Goal: Find contact information: Find contact information

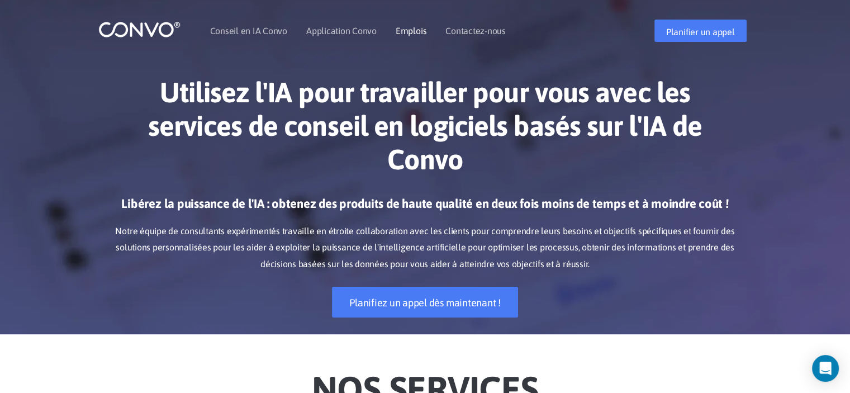
click at [415, 31] on font "Emplois" at bounding box center [411, 31] width 31 height 10
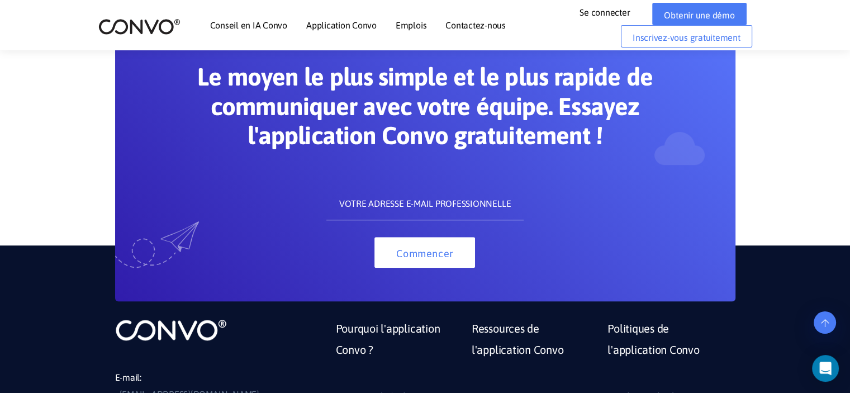
scroll to position [727, 0]
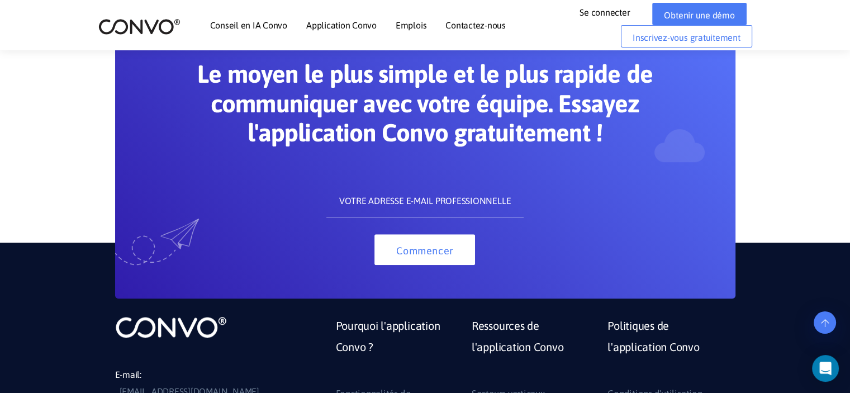
click at [449, 192] on input "text" at bounding box center [424, 201] width 197 height 34
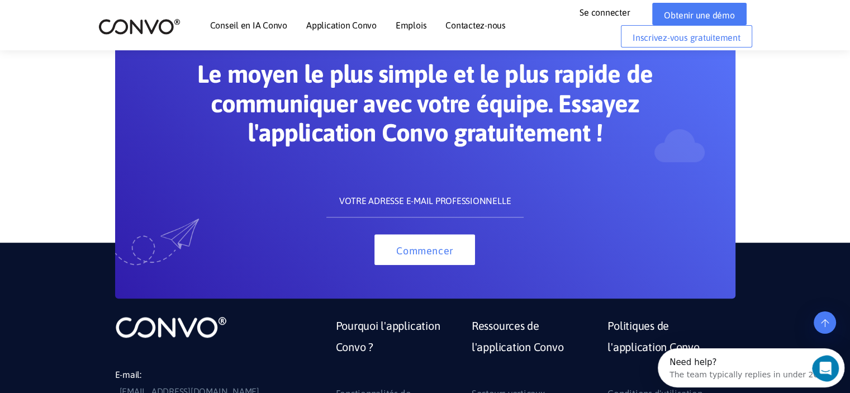
scroll to position [0, 0]
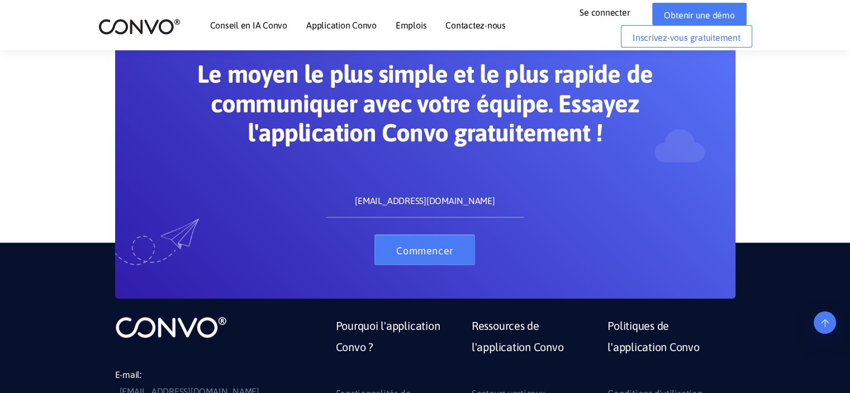
type input "fhahis91@gmail.com"
click at [426, 249] on font "Commencer" at bounding box center [424, 250] width 57 height 12
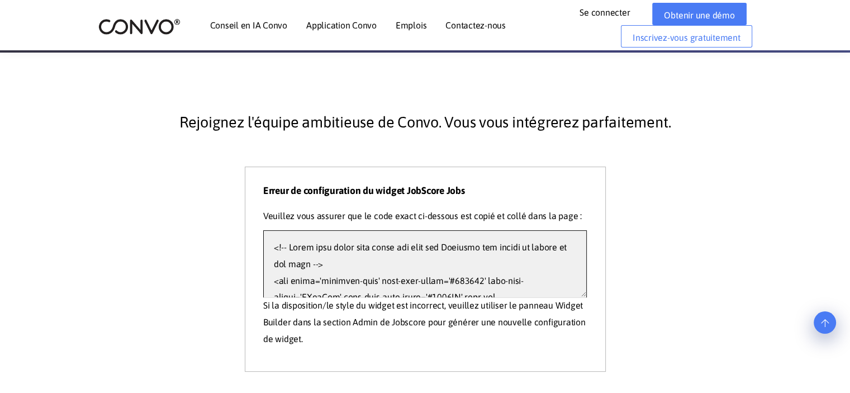
drag, startPoint x: 504, startPoint y: 283, endPoint x: 235, endPoint y: 215, distance: 277.9
click at [235, 215] on div "Rejoignez l'équipe ambitieuse de Convo. Vous vous intégrerez parfaitement. Erre…" at bounding box center [425, 229] width 620 height 286
click at [448, 20] on font "Contactez-nous" at bounding box center [475, 25] width 60 height 10
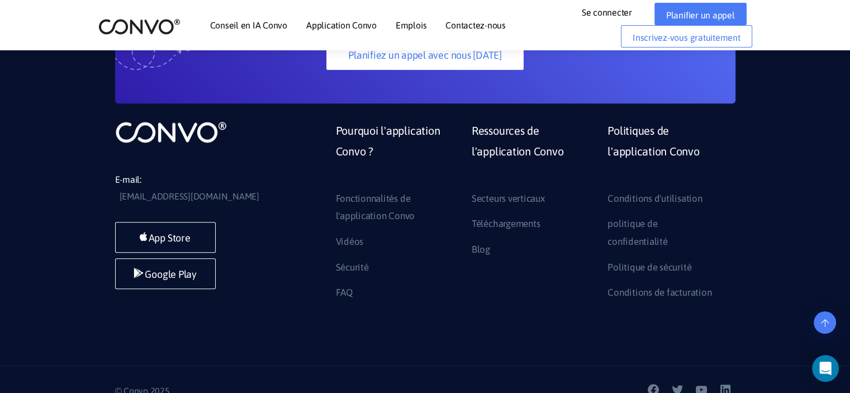
scroll to position [978, 0]
